Goal: Information Seeking & Learning: Learn about a topic

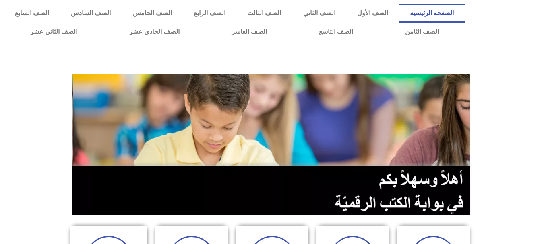
click at [275, 106] on img at bounding box center [271, 145] width 399 height 142
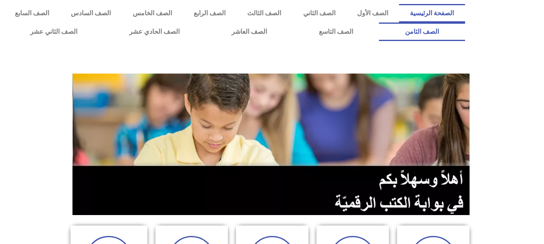
click at [379, 23] on link "الصف الثامن" at bounding box center [422, 32] width 86 height 19
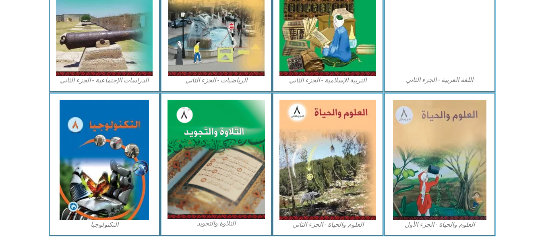
scroll to position [472, 0]
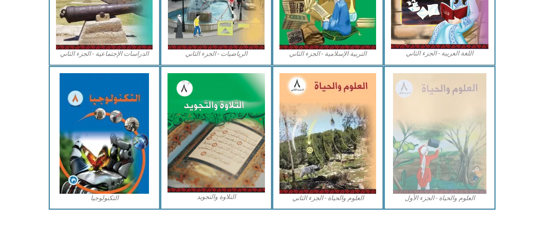
click at [429, 198] on figcaption "العلوم والحياة - الجزء الأول" at bounding box center [439, 198] width 97 height 9
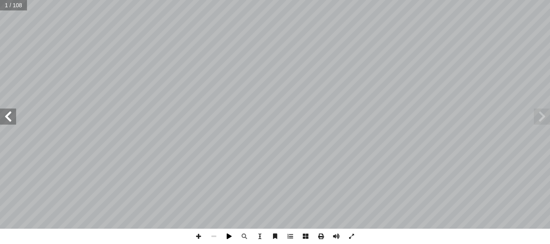
click at [228, 238] on span at bounding box center [228, 236] width 15 height 15
click at [228, 237] on span at bounding box center [228, 236] width 15 height 15
click at [197, 235] on span at bounding box center [198, 236] width 15 height 15
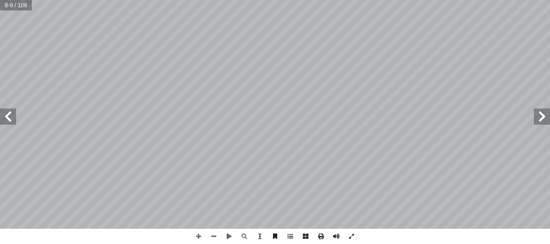
click at [373, 232] on div "٤ رس ّ الد )١( رس ّ الد )١( المجاهر ة الدقيقة ّ ( اكتشاف الكائنات الحي نشاط )١ …" at bounding box center [275, 122] width 550 height 244
click at [341, 139] on div "٤ رس ّ الد )١( رس ّ الد )١( المجاهر ة الدقيقة ّ ( اكتشاف الكائنات الحي نشاط )١ …" at bounding box center [275, 122] width 550 height 244
drag, startPoint x: 373, startPoint y: 232, endPoint x: 409, endPoint y: 251, distance: 41.0
click at [409, 73] on html "الصفحة الرئيسية الصف الأول الصف الثاني الصف الثالث الصف الرابع الصف الخامس الصف…" at bounding box center [275, 36] width 550 height 73
click at [197, 239] on span at bounding box center [198, 236] width 15 height 15
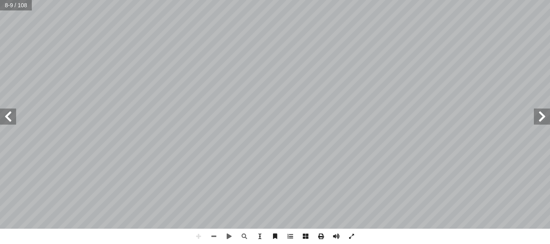
click at [398, 0] on html "الصفحة الرئيسية الصف الأول الصف الثاني الصف الثالث الصف الرابع الصف الخامس الصف…" at bounding box center [275, 36] width 550 height 73
click at [397, 0] on html "الصفحة الرئيسية الصف الأول الصف الثاني الصف الثالث الصف الرابع الصف الخامس الصف…" at bounding box center [275, 36] width 550 height 73
click at [225, 237] on span at bounding box center [228, 236] width 15 height 15
click at [218, 235] on span at bounding box center [213, 236] width 15 height 15
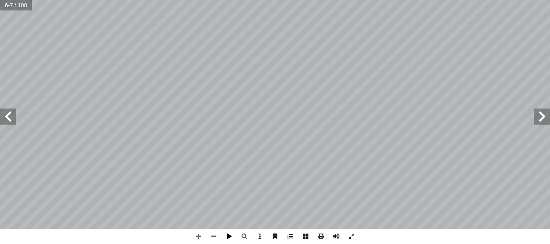
click at [229, 236] on span at bounding box center [228, 236] width 15 height 15
click at [11, 121] on span at bounding box center [8, 117] width 16 height 16
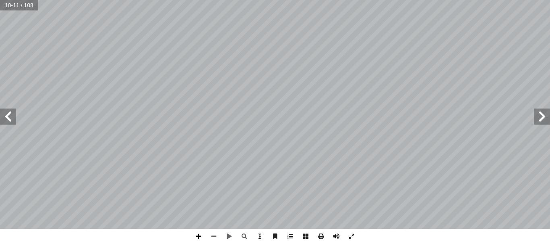
click at [199, 235] on span at bounding box center [198, 236] width 15 height 15
click at [142, 234] on div "٦ ٌ حداهمــا عدســة إ ن للتكبيــر، ا ْ ــب بهــذا ا��ســم؛ ��حتوائــه علــى عدس…" at bounding box center [275, 122] width 550 height 244
click at [5, 120] on span at bounding box center [8, 117] width 16 height 16
click at [214, 235] on span at bounding box center [213, 236] width 15 height 15
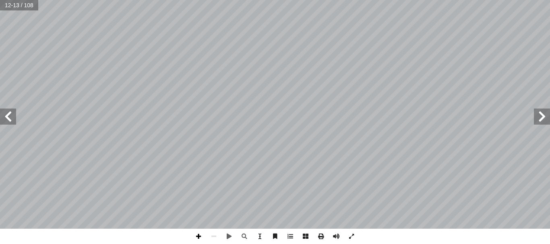
click at [196, 237] on span at bounding box center [198, 236] width 15 height 15
click at [542, 116] on span at bounding box center [542, 117] width 16 height 16
click at [541, 121] on span at bounding box center [542, 117] width 16 height 16
click at [7, 120] on span at bounding box center [8, 117] width 16 height 16
click at [196, 237] on span at bounding box center [198, 236] width 15 height 15
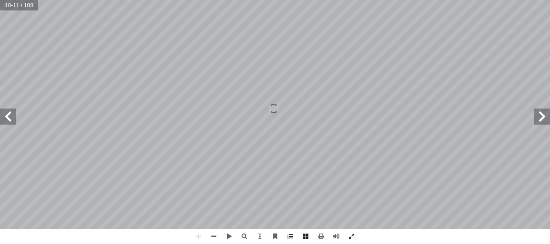
click at [404, 0] on html "الصفحة الرئيسية الصف الأول الصف الثاني الصف الثالث الصف الرابع الصف الخامس الصف…" at bounding box center [275, 36] width 550 height 73
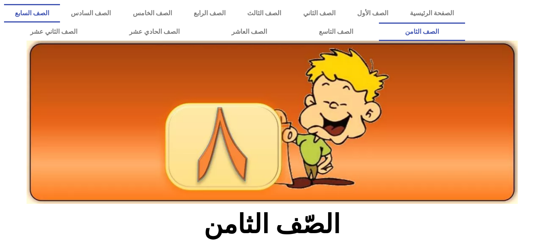
click at [60, 17] on link "الصف السابع" at bounding box center [32, 13] width 56 height 19
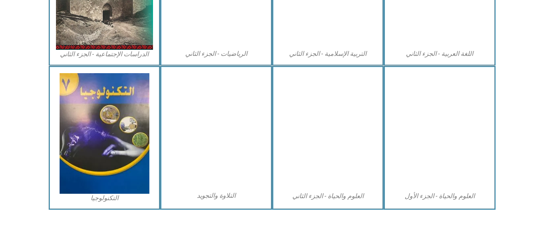
scroll to position [190, 0]
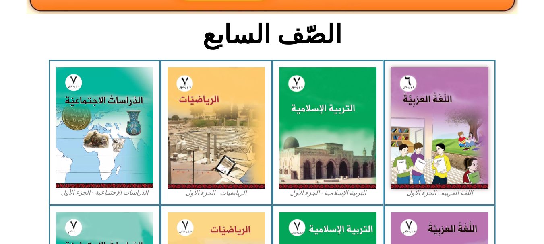
drag, startPoint x: 533, startPoint y: 104, endPoint x: 548, endPoint y: 108, distance: 15.7
click at [543, 108] on html "الصفحة الرئيسية الصف الأول الصف الثاني الصف الثالث الصف الرابع الصف الخامس الصف…" at bounding box center [272, 169] width 544 height 718
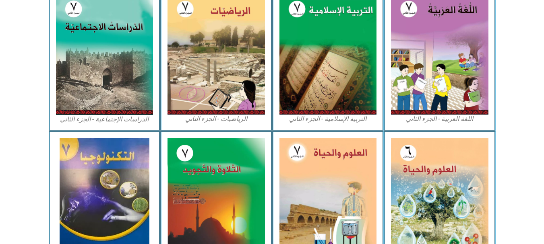
scroll to position [474, 0]
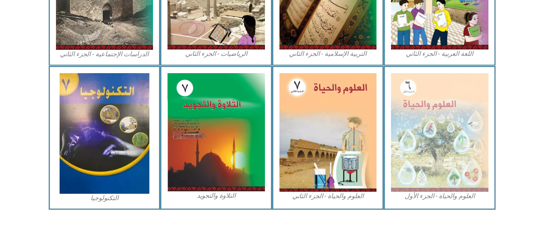
click at [444, 196] on figcaption "العلوم والحياة - الجزء الأول" at bounding box center [439, 196] width 97 height 9
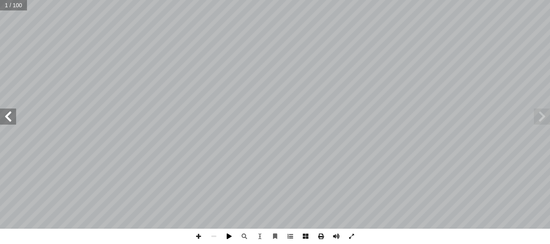
click at [228, 231] on span at bounding box center [228, 236] width 15 height 15
click at [229, 236] on span at bounding box center [228, 236] width 15 height 15
click at [200, 235] on span at bounding box center [198, 236] width 15 height 15
click at [199, 235] on span at bounding box center [198, 236] width 15 height 15
click at [200, 0] on html "الصفحة الرئيسية الصف الأول الصف الثاني الصف الثالث الصف الرابع الصف الخامس الصف…" at bounding box center [275, 36] width 550 height 73
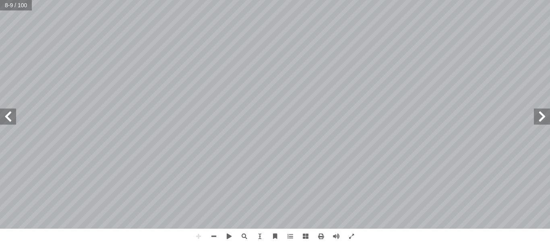
click at [365, 0] on html "الصفحة الرئيسية الصف الأول الصف الثاني الصف الثالث الصف الرابع الصف الخامس الصف…" at bounding box center [275, 36] width 550 height 73
click at [198, 237] on span at bounding box center [198, 236] width 15 height 15
click at [397, 73] on html "الصفحة الرئيسية الصف الأول الصف الثاني الصف الثالث الصف الرابع الصف الخامس الصف…" at bounding box center [275, 36] width 550 height 73
click at [203, 241] on span at bounding box center [198, 236] width 15 height 15
